Goal: Contribute content

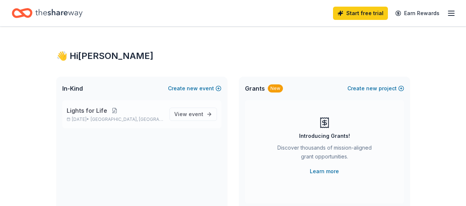
click at [113, 109] on button at bounding box center [114, 111] width 15 height 6
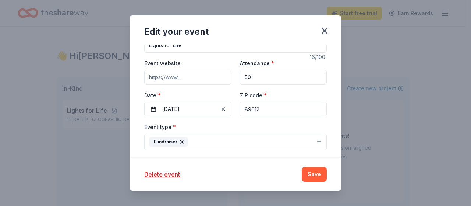
scroll to position [75, 0]
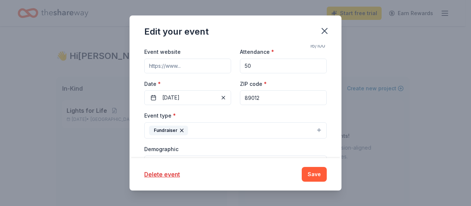
drag, startPoint x: 258, startPoint y: 61, endPoint x: 218, endPoint y: 68, distance: 41.2
click at [218, 68] on div "Event website Attendance * 50 Date * [DATE] ZIP code * 89012" at bounding box center [235, 76] width 183 height 58
click at [218, 68] on input "Event website" at bounding box center [187, 66] width 87 height 15
type input "7"
drag, startPoint x: 255, startPoint y: 66, endPoint x: 232, endPoint y: 67, distance: 23.2
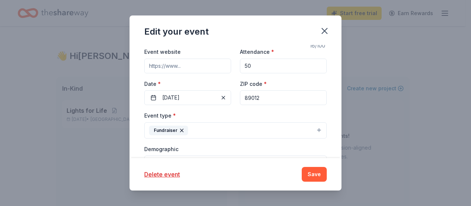
click at [232, 67] on div "Event website Attendance * 50 Date * [DATE] ZIP code * 89012" at bounding box center [235, 76] width 183 height 58
type input "75"
click at [175, 96] on button "[DATE]" at bounding box center [187, 97] width 87 height 15
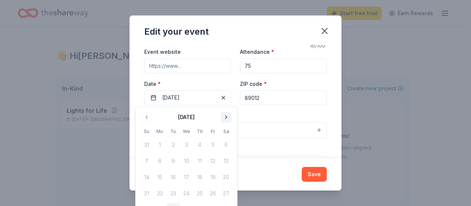
click at [227, 117] on button "Go to next month" at bounding box center [226, 117] width 10 height 10
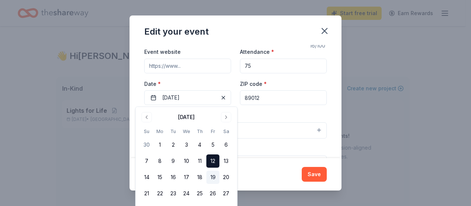
click at [211, 178] on button "19" at bounding box center [213, 176] width 13 height 13
click at [283, 175] on div "Delete event" at bounding box center [218, 174] width 149 height 9
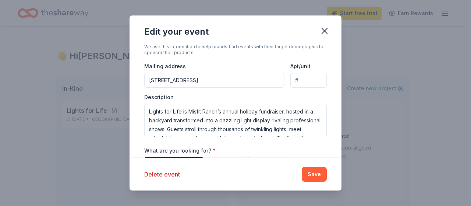
scroll to position [220, 0]
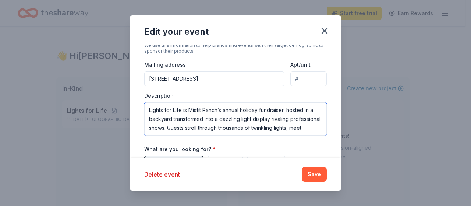
click at [312, 110] on textarea "Lights for Life is Misfit Ranch’s annual holiday fundraiser, hosted in a backya…" at bounding box center [235, 118] width 183 height 33
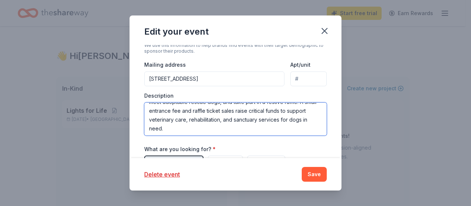
scroll to position [35, 0]
type textarea "Lights for Life is Misfit Ranch’s annual holiday fundraiser, hosted in a privat…"
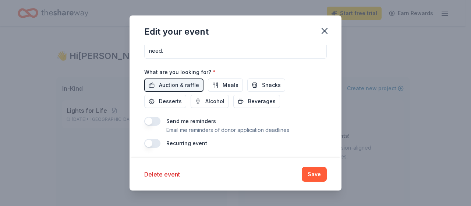
scroll to position [298, 0]
click at [232, 80] on span "Meals" at bounding box center [231, 84] width 16 height 9
click at [262, 79] on button "Snacks" at bounding box center [266, 84] width 38 height 13
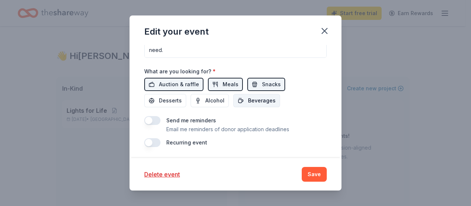
click at [250, 96] on span "Beverages" at bounding box center [262, 100] width 28 height 9
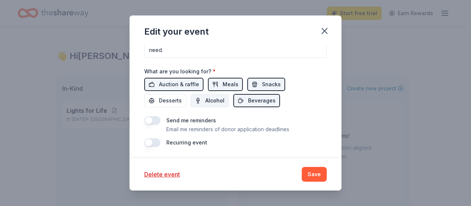
drag, startPoint x: 212, startPoint y: 101, endPoint x: 194, endPoint y: 99, distance: 18.4
click at [212, 100] on span "Alcohol" at bounding box center [214, 100] width 19 height 9
click at [171, 98] on span "Desserts" at bounding box center [170, 100] width 23 height 9
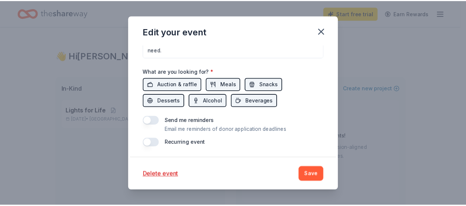
scroll to position [299, 0]
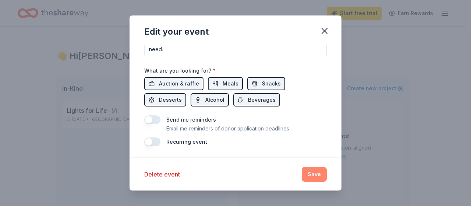
click at [311, 175] on button "Save" at bounding box center [314, 174] width 25 height 15
